Goal: Information Seeking & Learning: Understand process/instructions

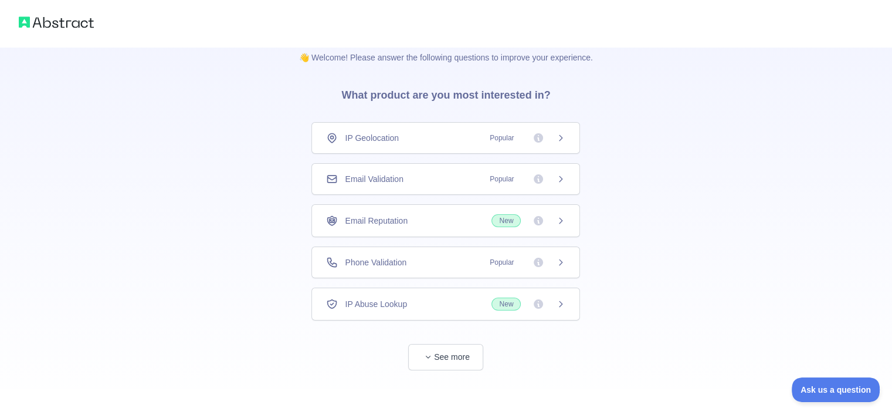
scroll to position [21, 0]
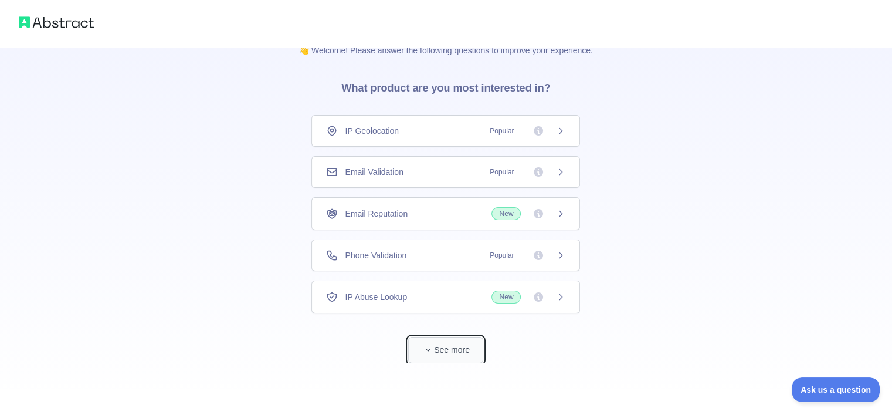
click at [449, 343] on button "See more" at bounding box center [445, 350] width 75 height 26
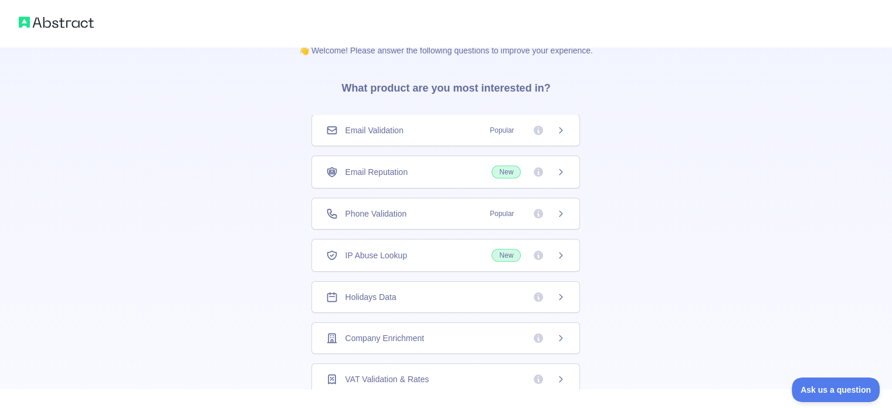
scroll to position [0, 0]
click at [493, 136] on div "IP Geolocation Popular" at bounding box center [445, 131] width 269 height 32
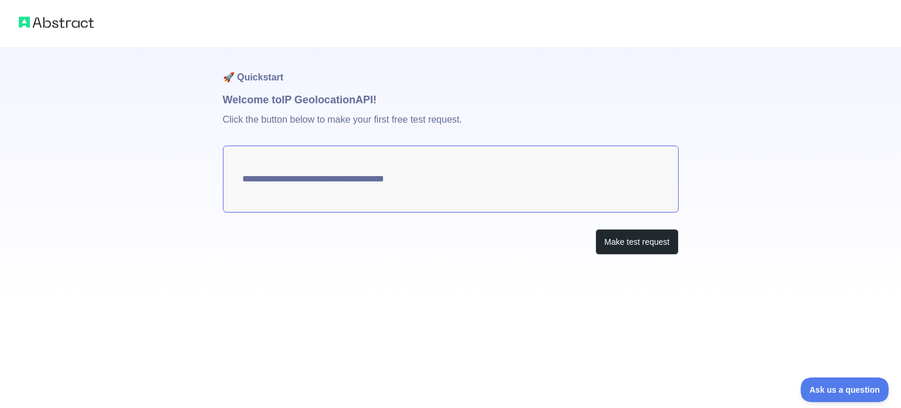
type textarea "**********"
click at [65, 20] on img at bounding box center [56, 22] width 75 height 16
click at [357, 179] on textarea "**********" at bounding box center [451, 178] width 456 height 67
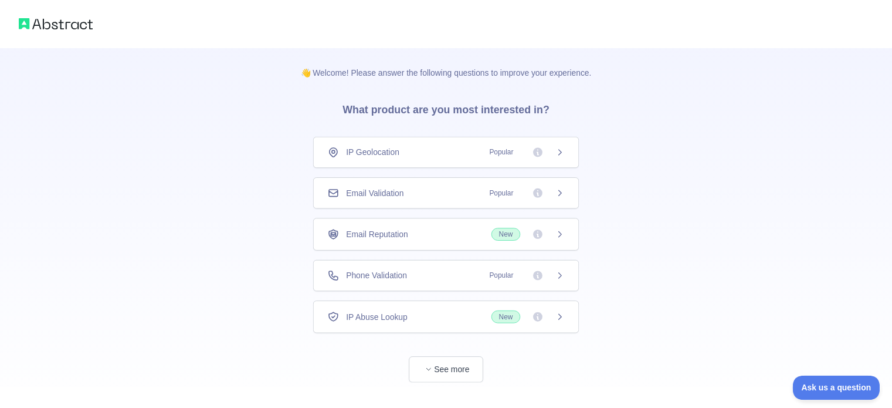
scroll to position [21, 0]
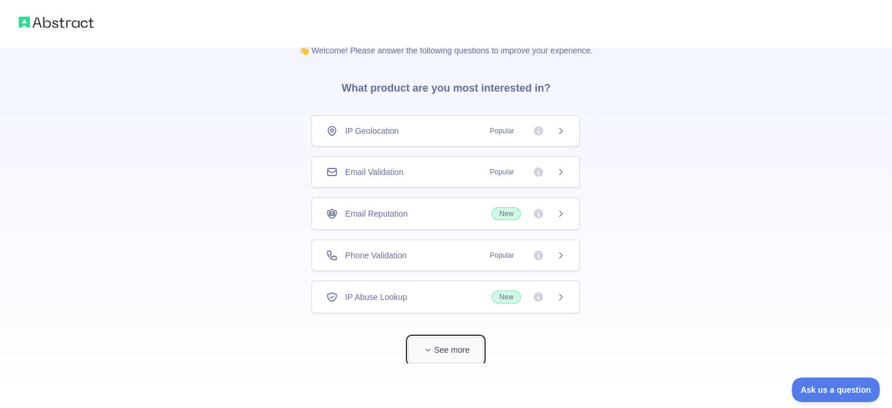
click at [436, 349] on button "See more" at bounding box center [445, 350] width 75 height 26
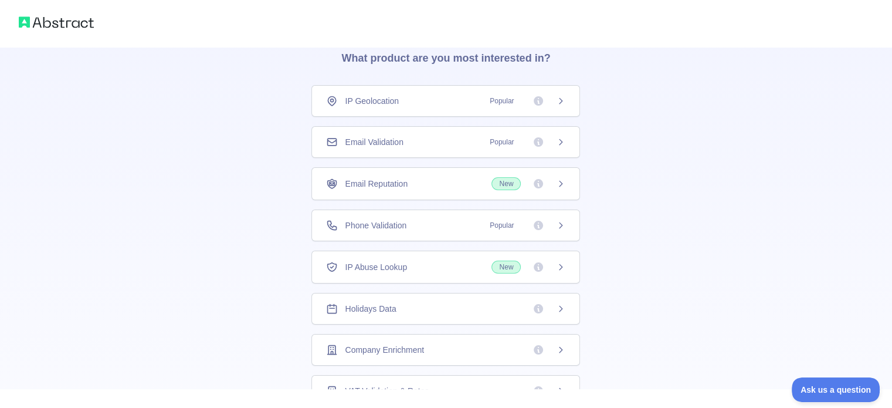
scroll to position [45, 0]
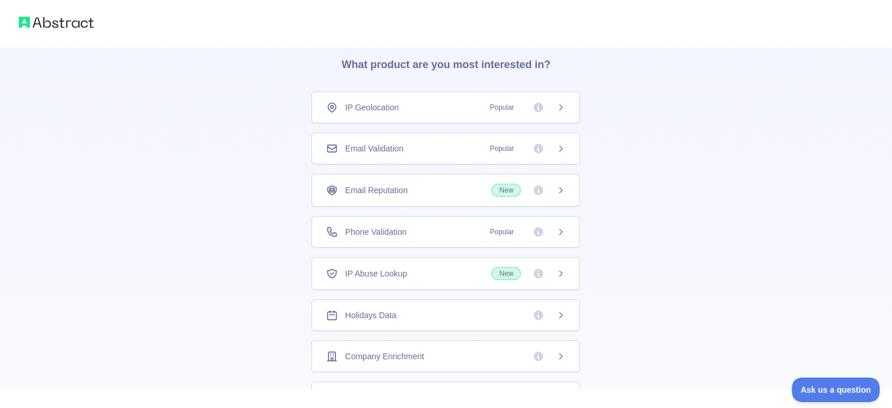
click at [556, 107] on icon at bounding box center [560, 107] width 9 height 9
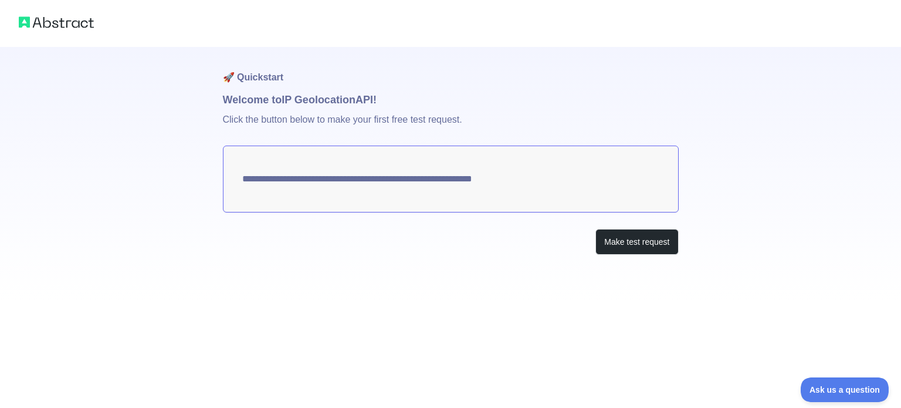
click at [41, 15] on div at bounding box center [450, 23] width 901 height 47
click at [40, 21] on img at bounding box center [56, 22] width 75 height 16
click at [634, 242] on button "Make test request" at bounding box center [636, 242] width 83 height 26
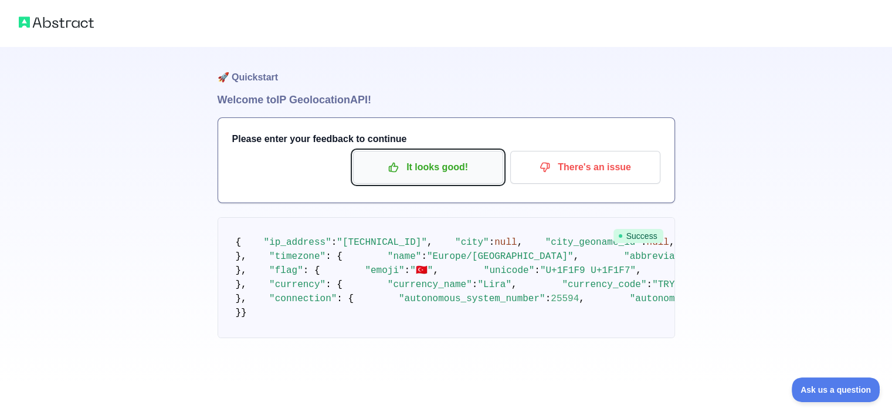
click at [426, 178] on button "It looks good!" at bounding box center [428, 167] width 150 height 33
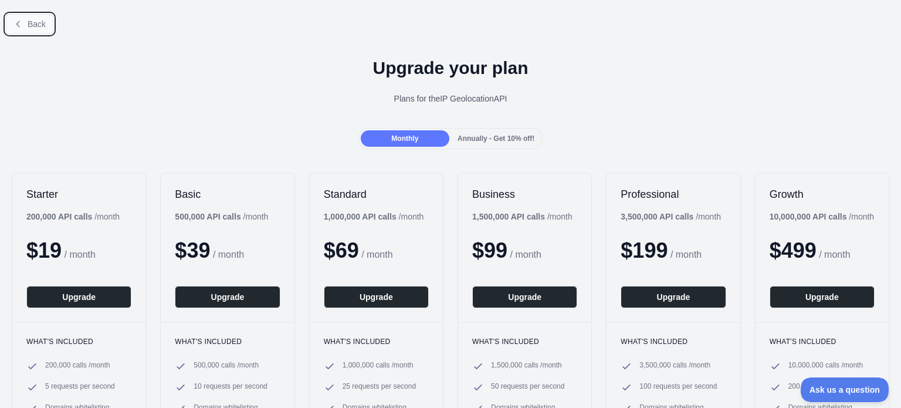
click at [42, 22] on span "Back" at bounding box center [37, 23] width 18 height 9
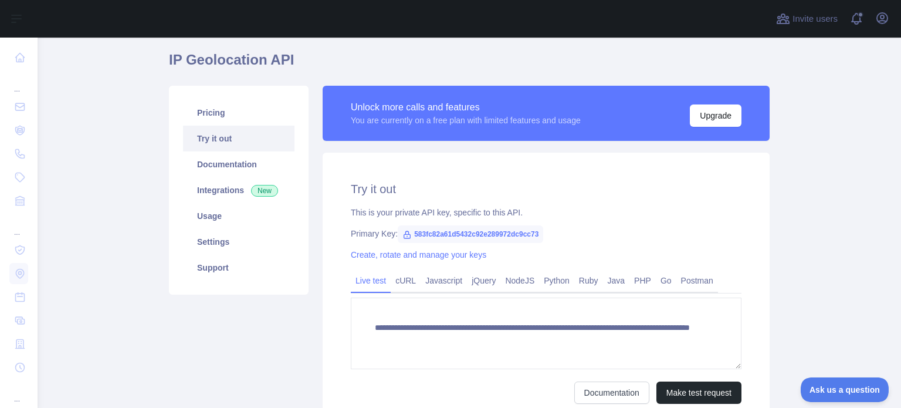
scroll to position [148, 0]
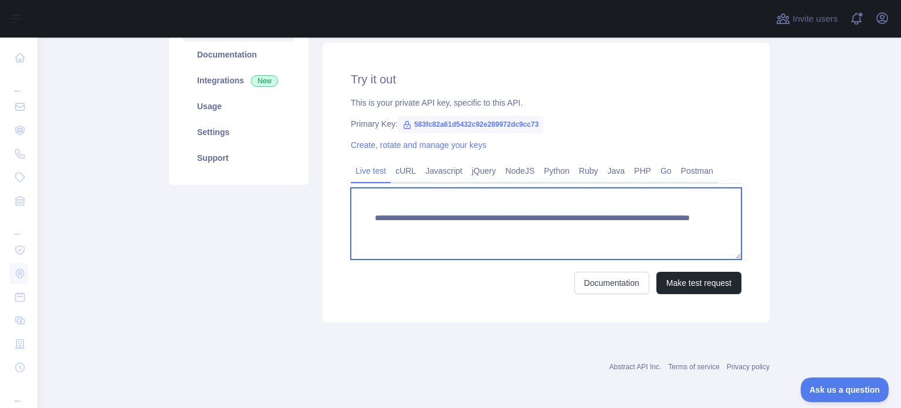
click at [498, 218] on textarea "**********" at bounding box center [546, 224] width 391 height 72
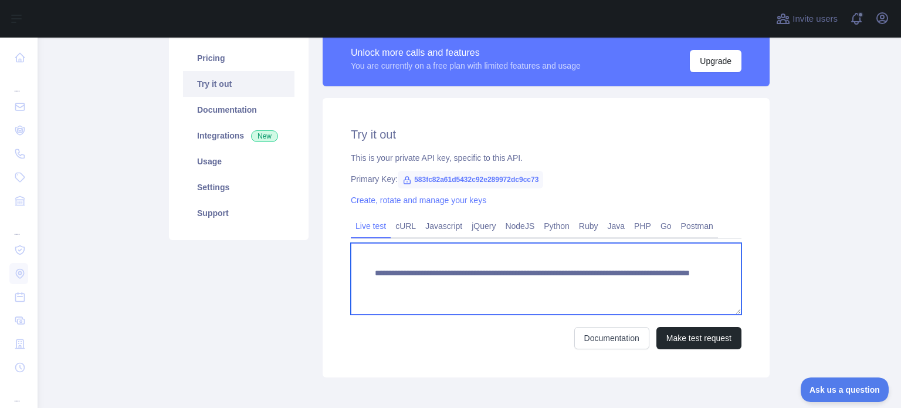
scroll to position [0, 0]
